Goal: Navigation & Orientation: Understand site structure

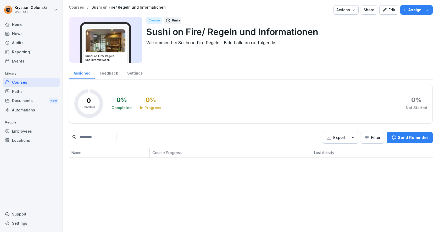
click at [25, 98] on div "Documents New" at bounding box center [31, 101] width 57 height 10
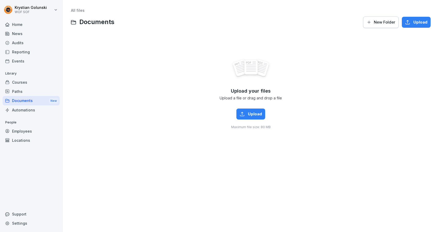
click at [27, 90] on div "Paths" at bounding box center [31, 91] width 57 height 9
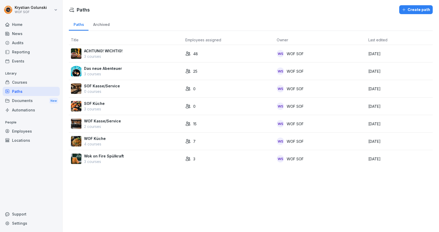
click at [35, 38] on div "News" at bounding box center [31, 33] width 57 height 9
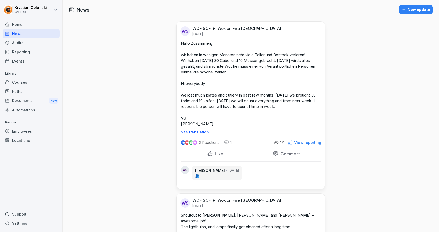
click at [35, 43] on div "Audits" at bounding box center [31, 42] width 57 height 9
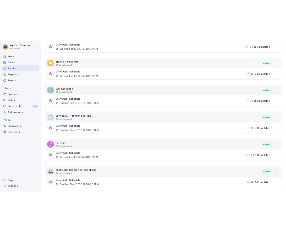
scroll to position [366, 0]
